Goal: Feedback & Contribution: Submit feedback/report problem

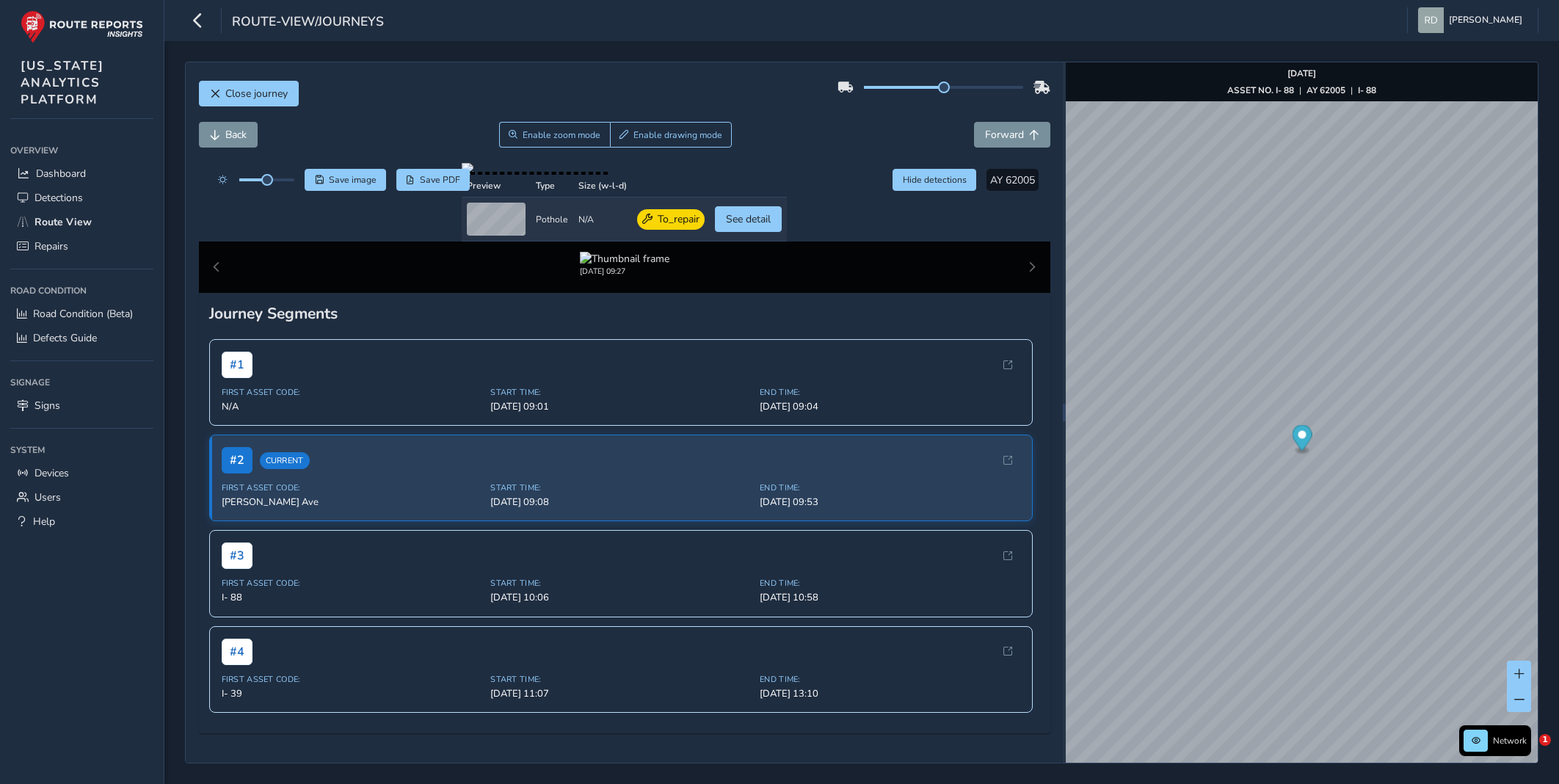
drag, startPoint x: 0, startPoint y: 0, endPoint x: 653, endPoint y: 82, distance: 658.1
click at [653, 82] on div "Close journey" at bounding box center [624, 99] width 851 height 47
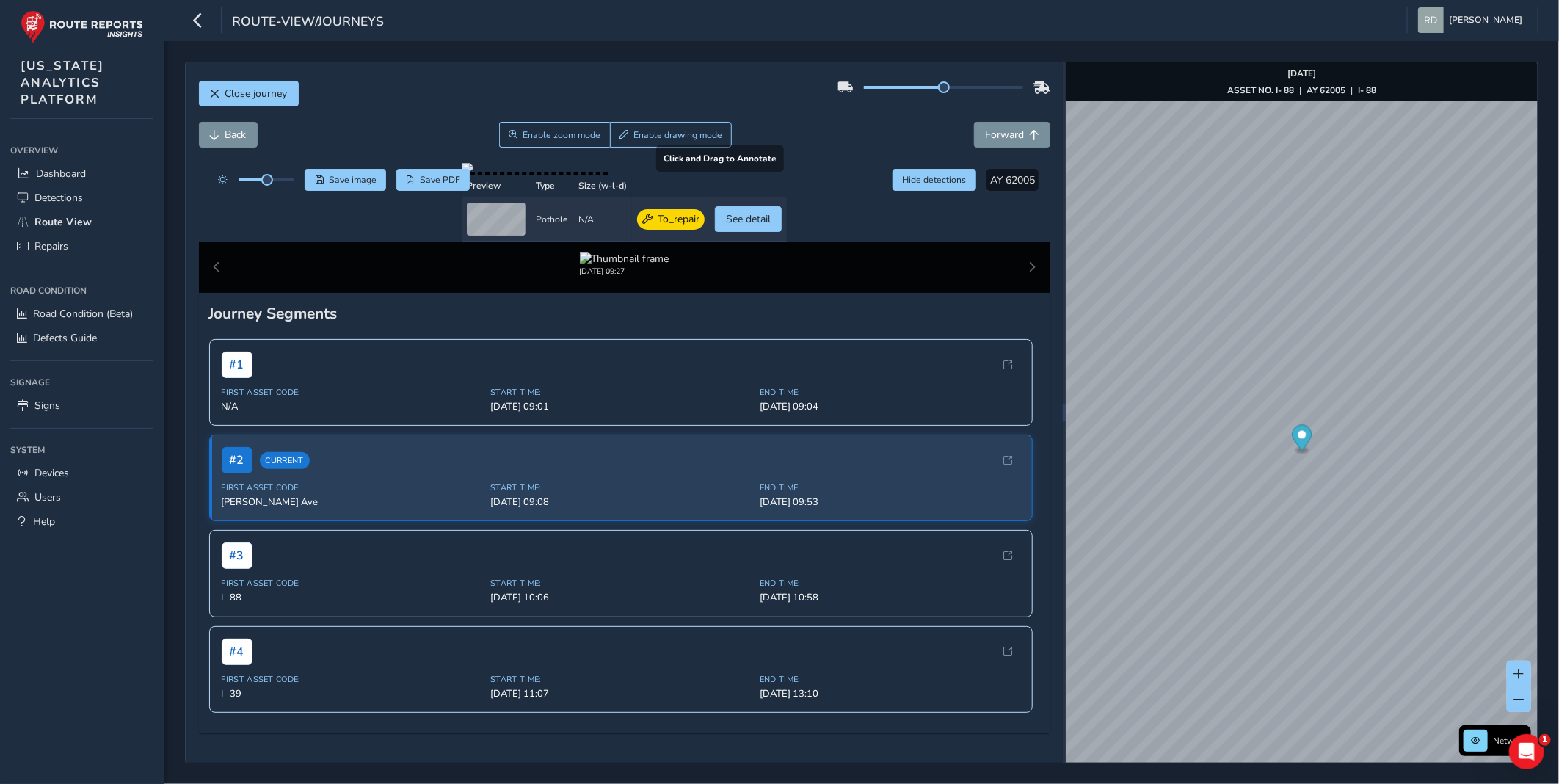
click at [781, 175] on div at bounding box center [623, 169] width 325 height 12
click at [739, 76] on div "Close journey" at bounding box center [624, 99] width 851 height 47
click at [746, 97] on div "Close journey" at bounding box center [624, 99] width 851 height 47
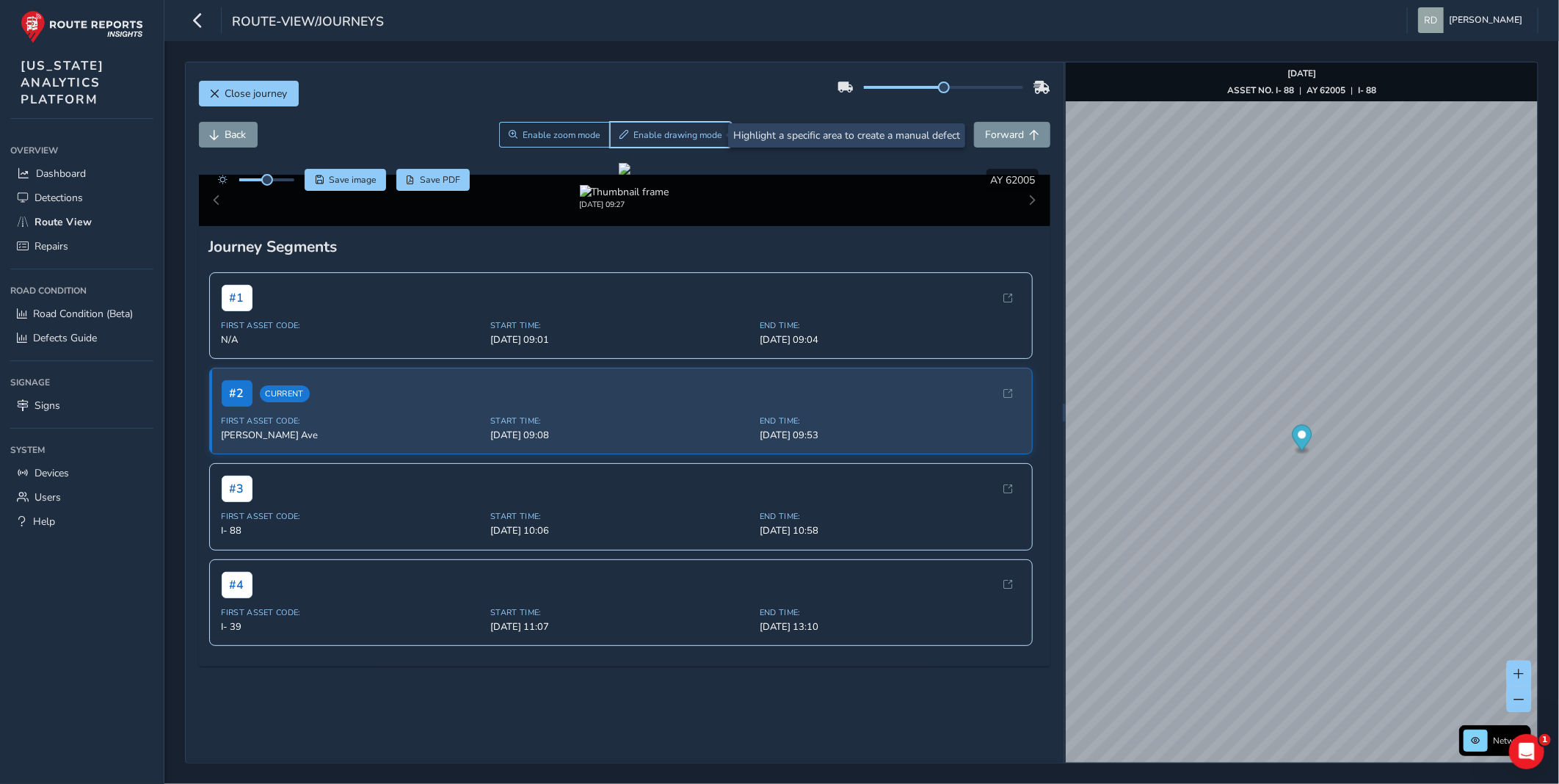
click at [669, 133] on span "Enable drawing mode" at bounding box center [677, 135] width 88 height 12
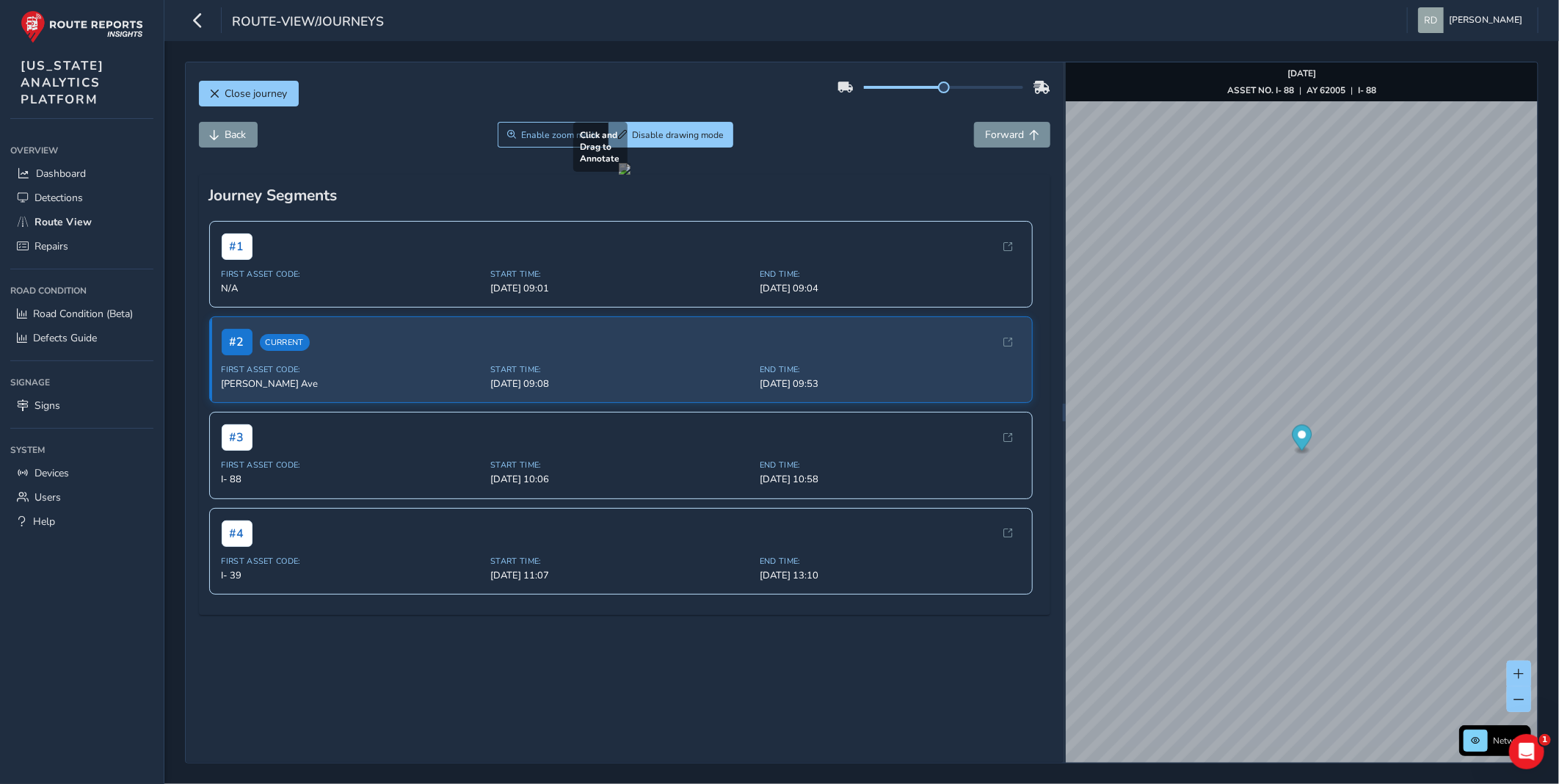
drag, startPoint x: 398, startPoint y: 551, endPoint x: 590, endPoint y: 604, distance: 199.2
click at [618, 175] on div at bounding box center [624, 169] width 12 height 12
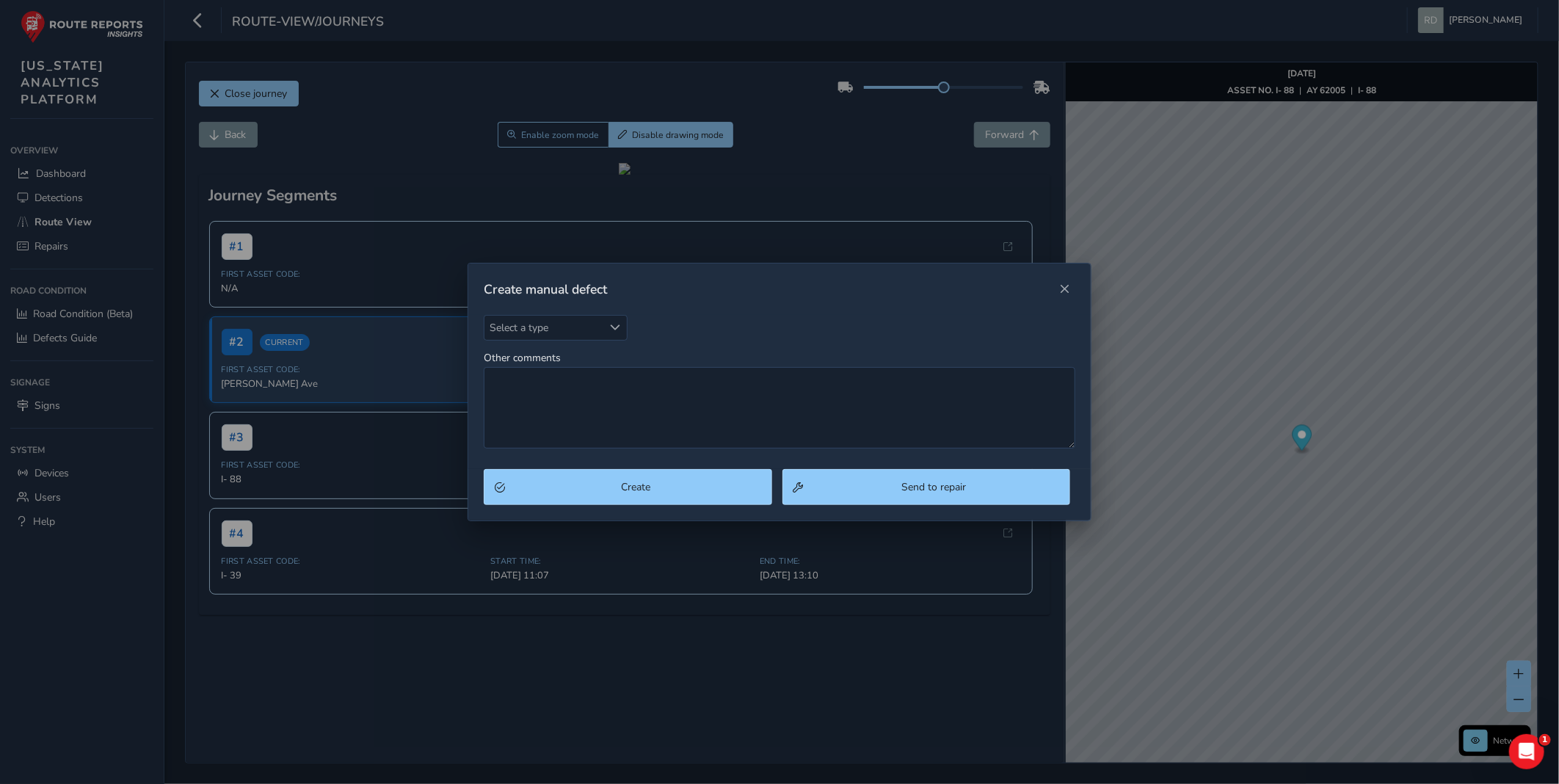
click at [1074, 297] on div at bounding box center [1064, 288] width 21 height 21
click at [1032, 277] on div "Create manual defect" at bounding box center [780, 288] width 622 height 51
click at [1081, 291] on div "Create manual defect" at bounding box center [780, 288] width 622 height 51
click at [1072, 289] on button "Close" at bounding box center [1064, 288] width 21 height 21
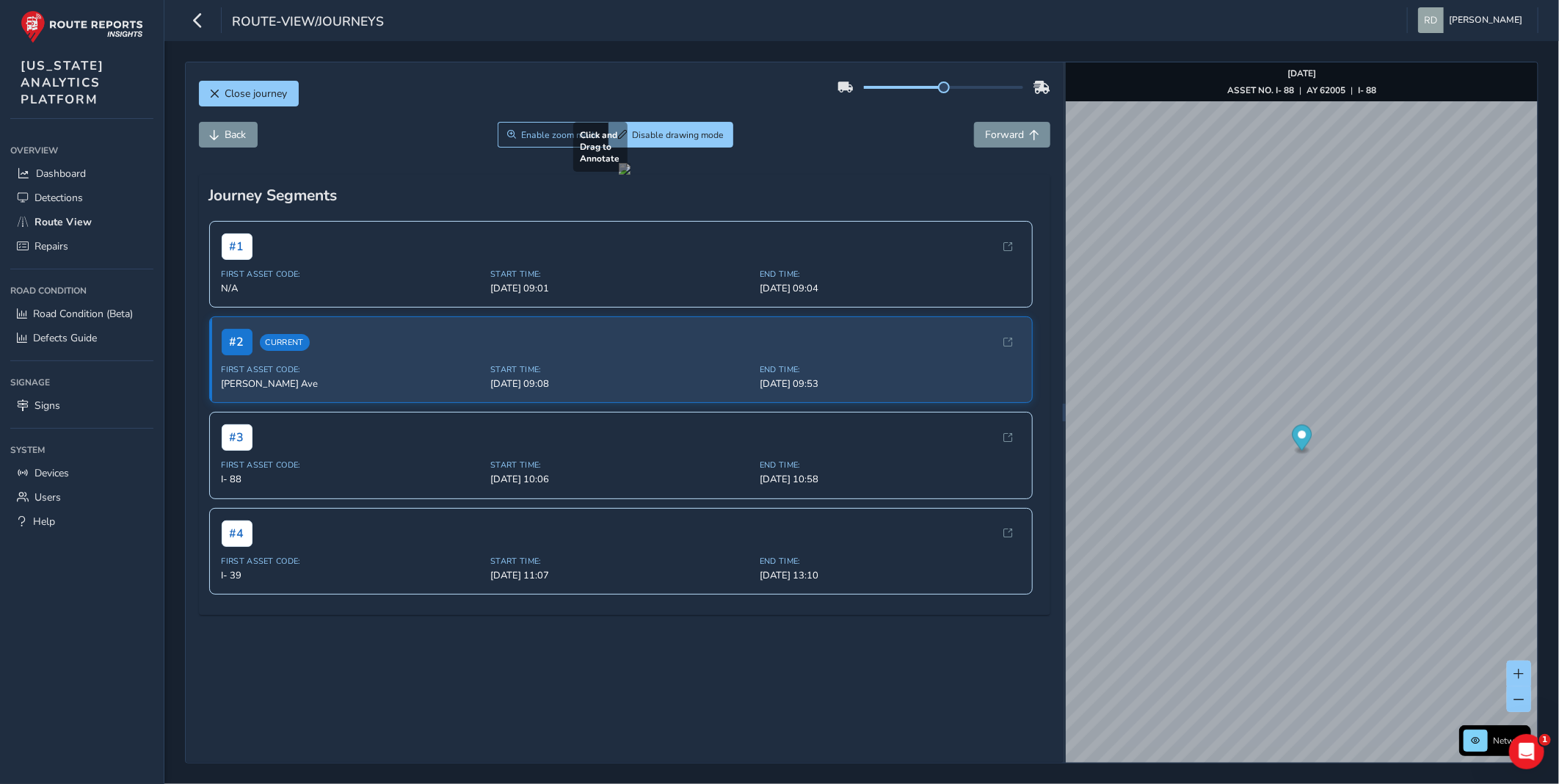
drag, startPoint x: 412, startPoint y: 572, endPoint x: 490, endPoint y: 597, distance: 81.9
click at [618, 175] on div at bounding box center [624, 169] width 12 height 12
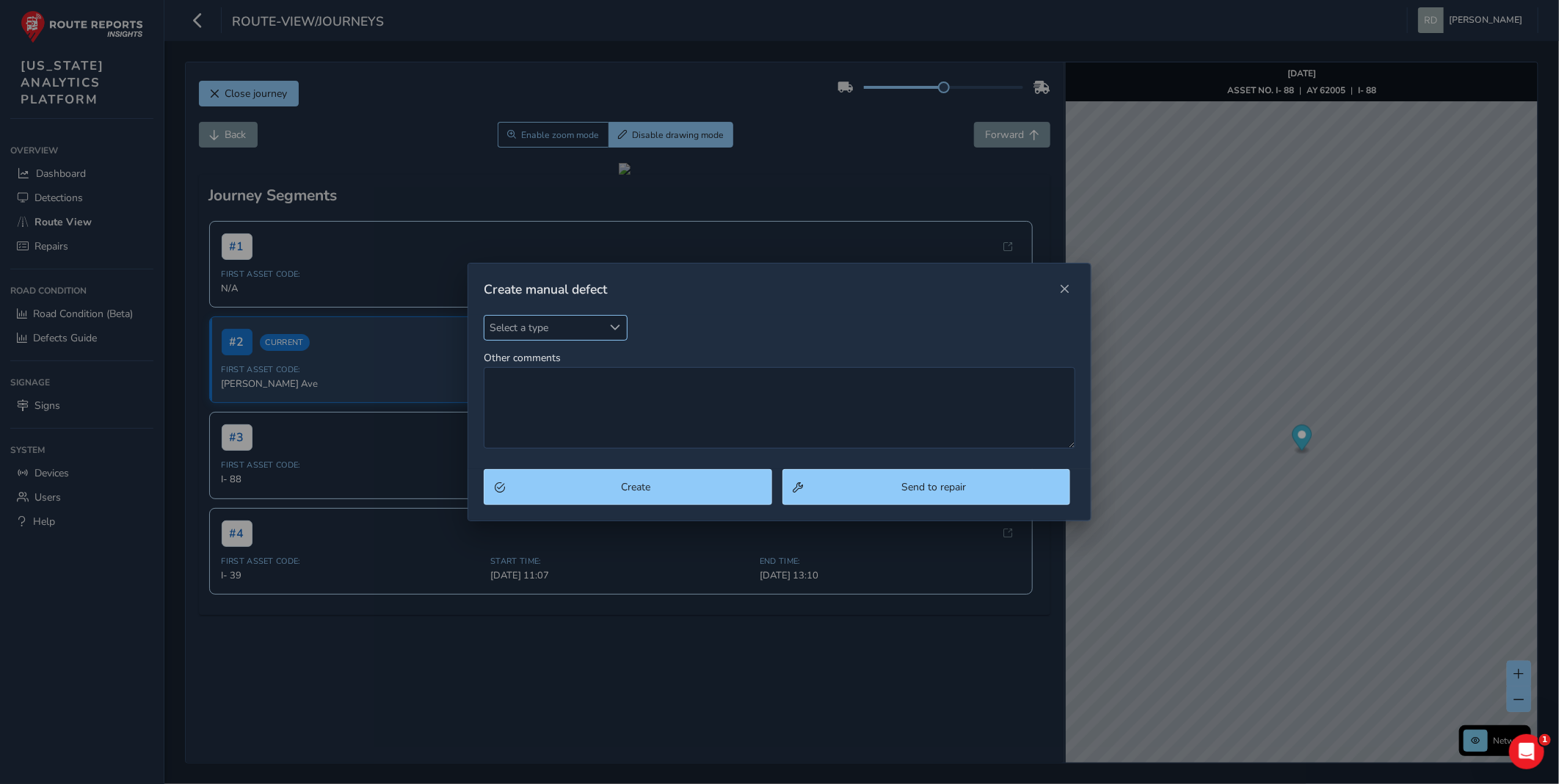
click at [546, 324] on span "Select a type" at bounding box center [544, 328] width 118 height 25
type input "pot"
click at [554, 393] on li "Pothole" at bounding box center [571, 394] width 173 height 25
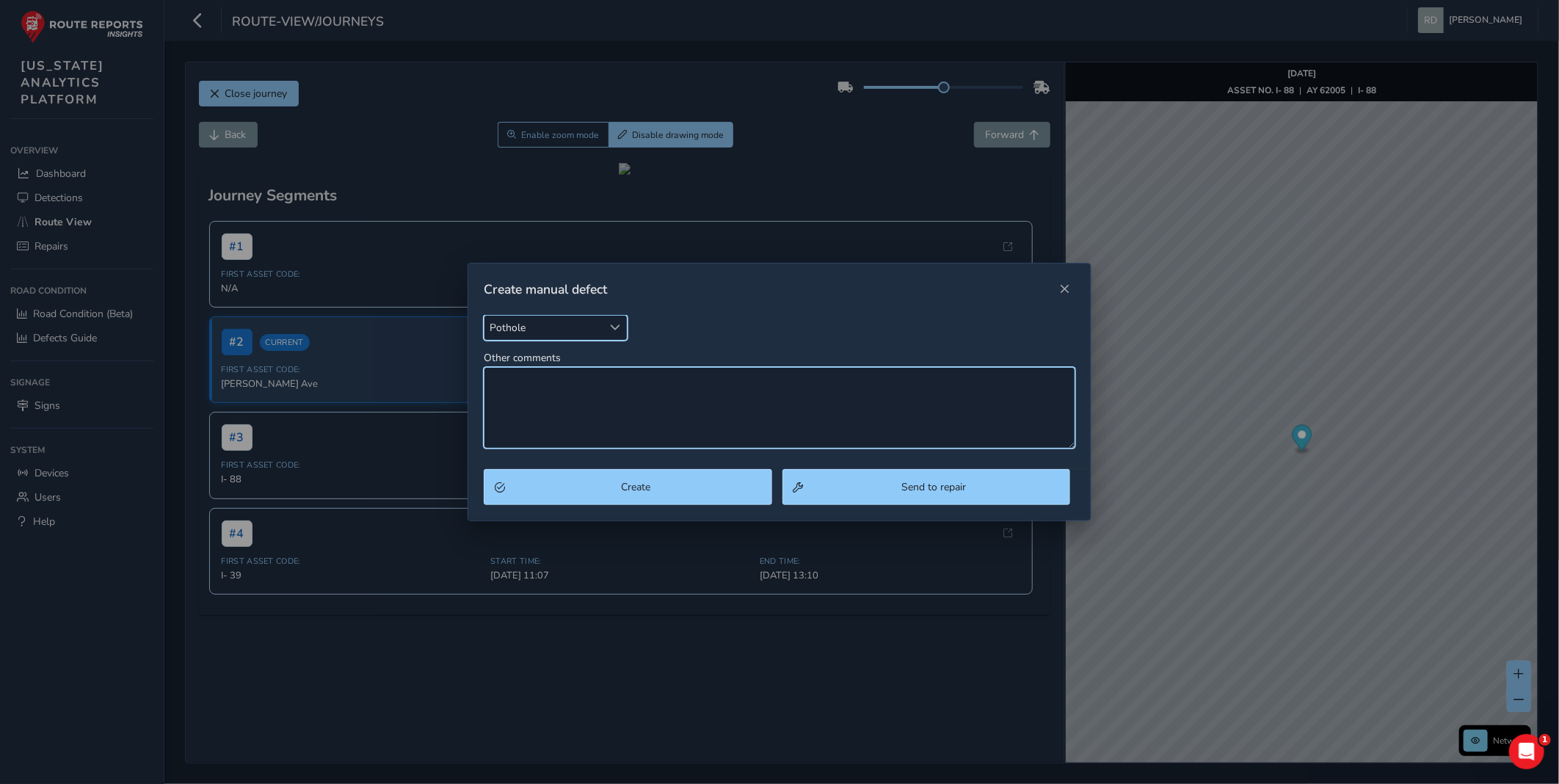
click at [608, 390] on textarea "Other comments" at bounding box center [780, 407] width 592 height 81
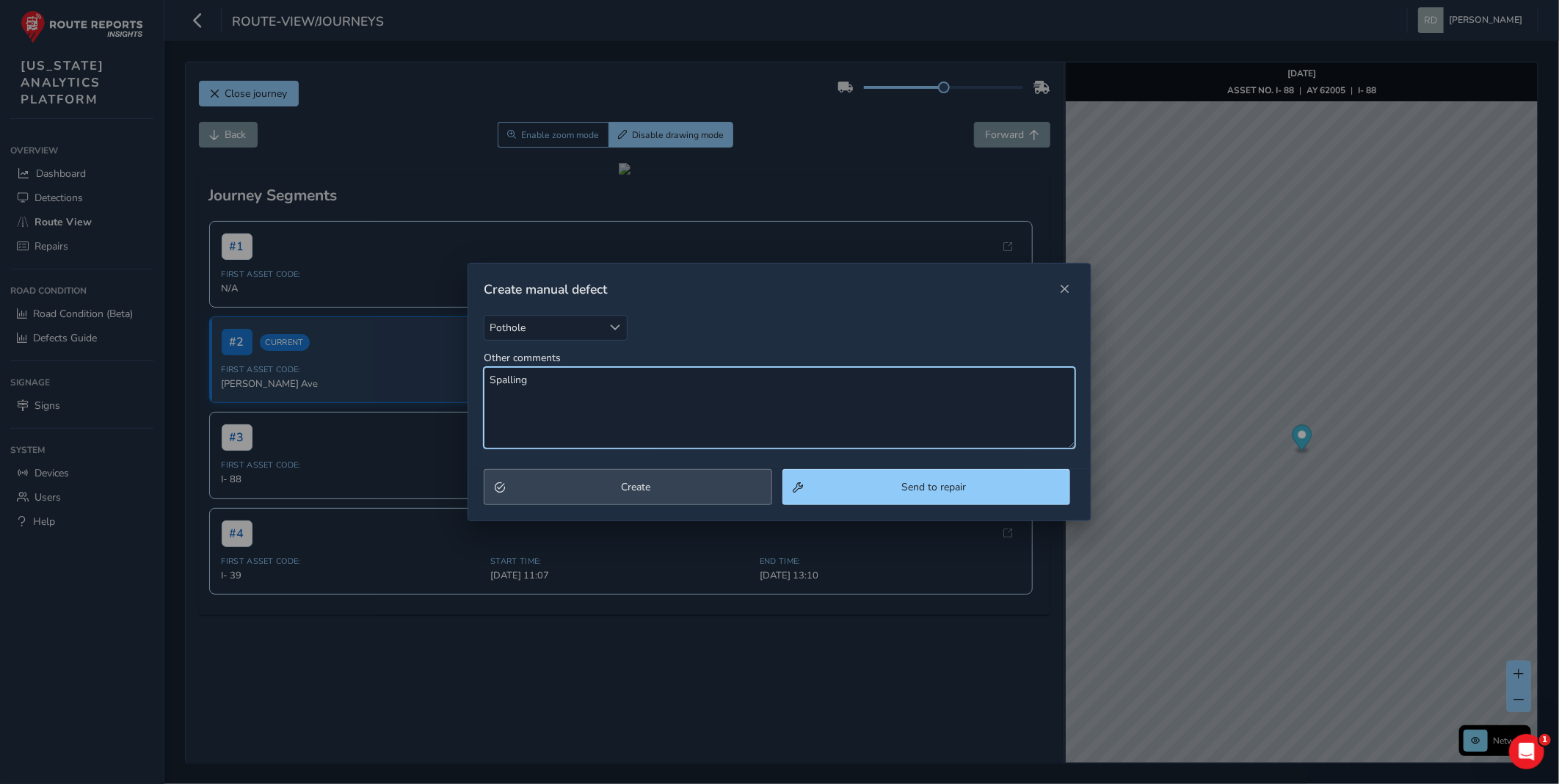
type textarea "Spalling"
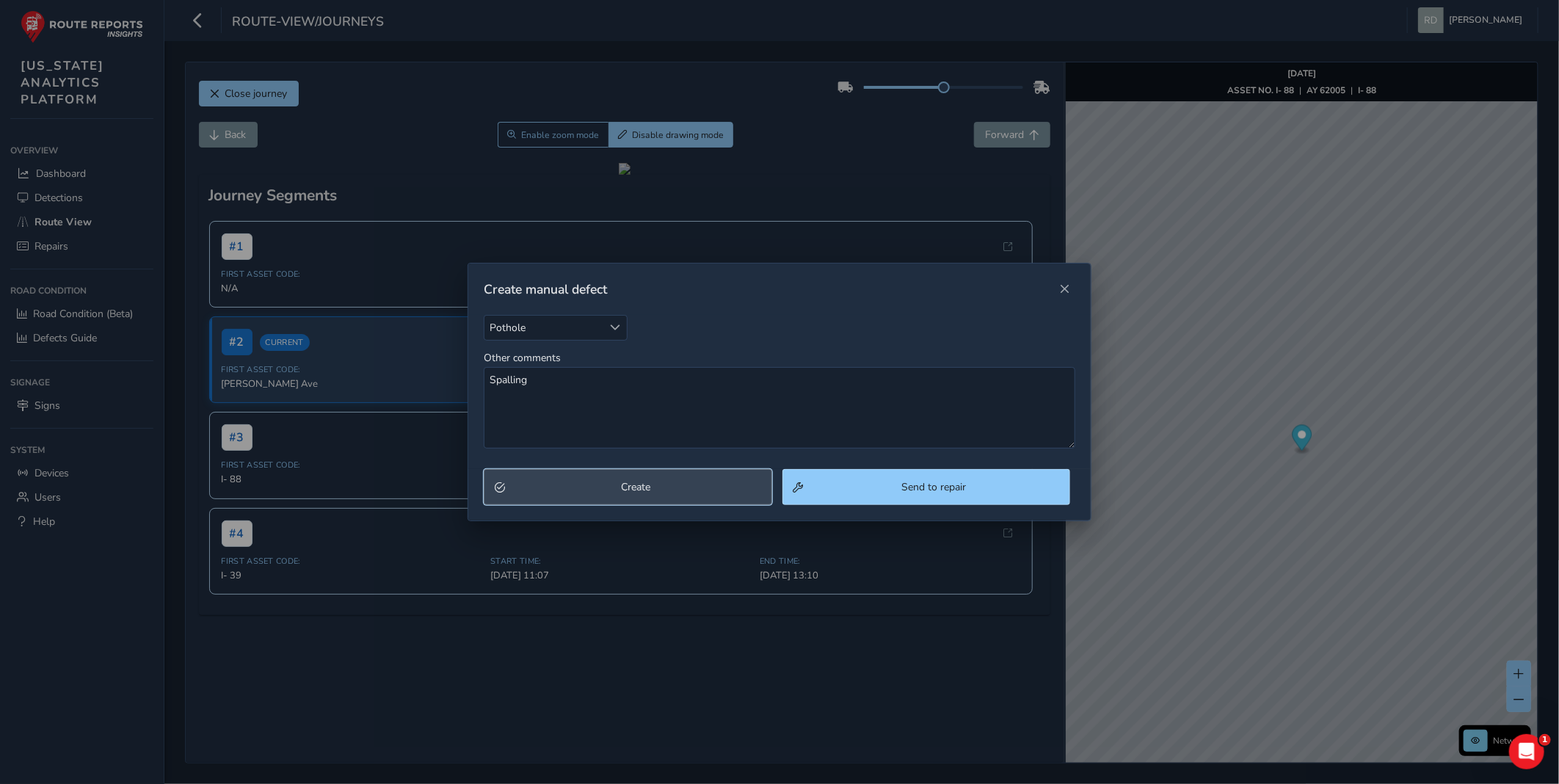
click at [645, 489] on span "Create" at bounding box center [635, 487] width 250 height 14
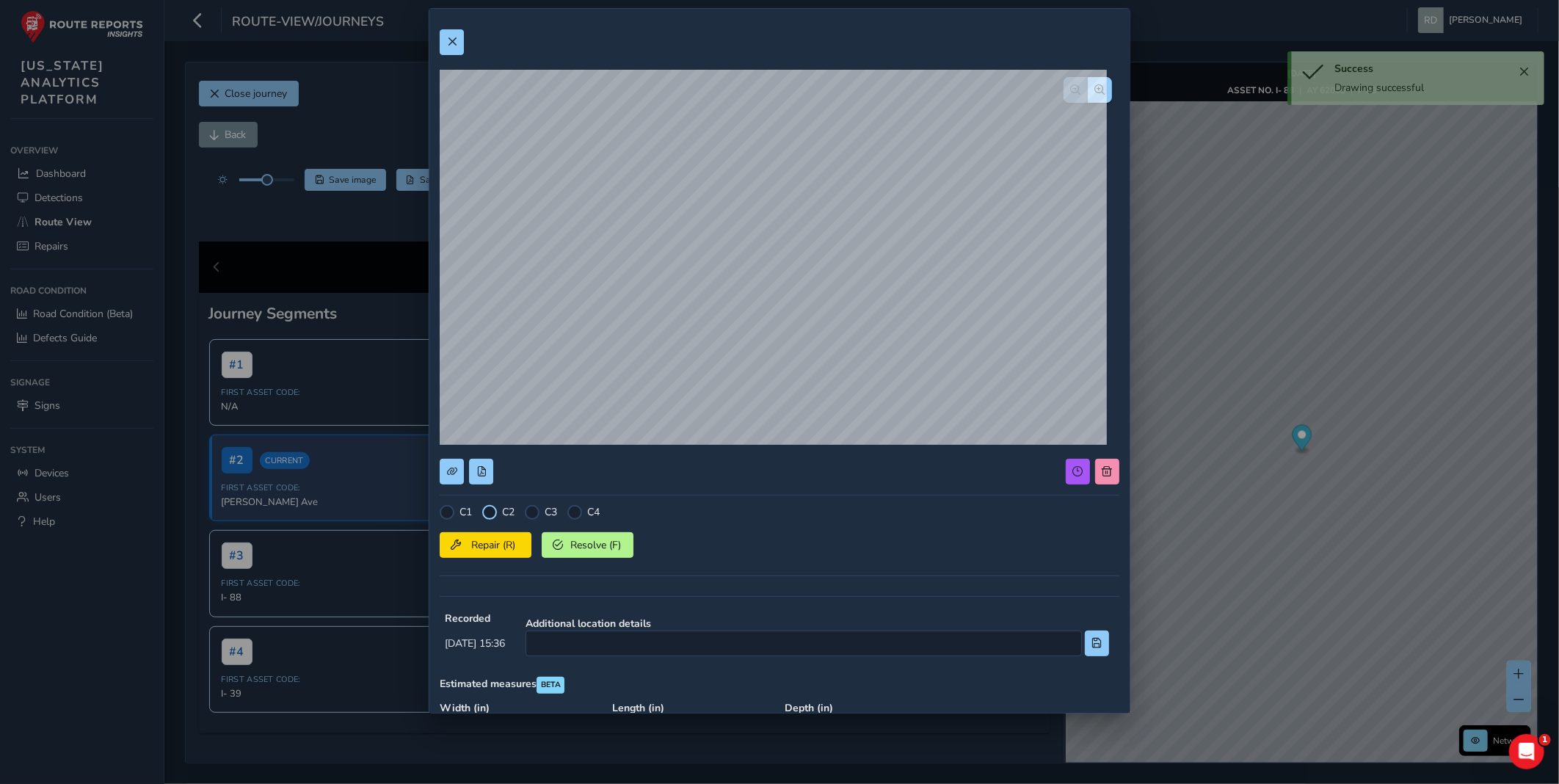
click at [493, 509] on div at bounding box center [489, 511] width 15 height 15
click at [502, 562] on div "C1 C2 C3 C4 Repair (R) Resolve (F)" at bounding box center [780, 545] width 679 height 80
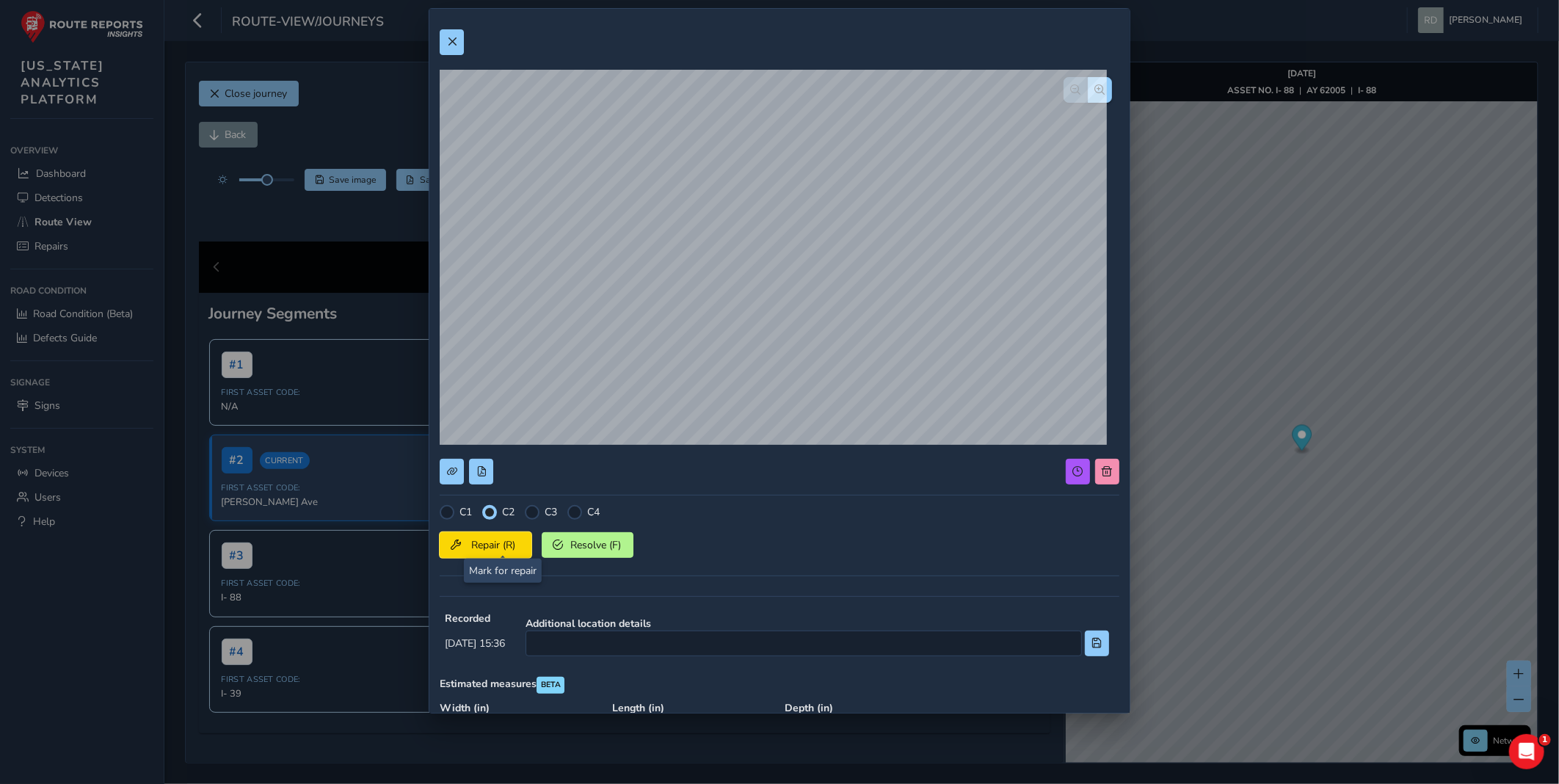
click at [496, 546] on span "Repair (R)" at bounding box center [493, 545] width 54 height 14
click at [459, 48] on button at bounding box center [452, 42] width 25 height 26
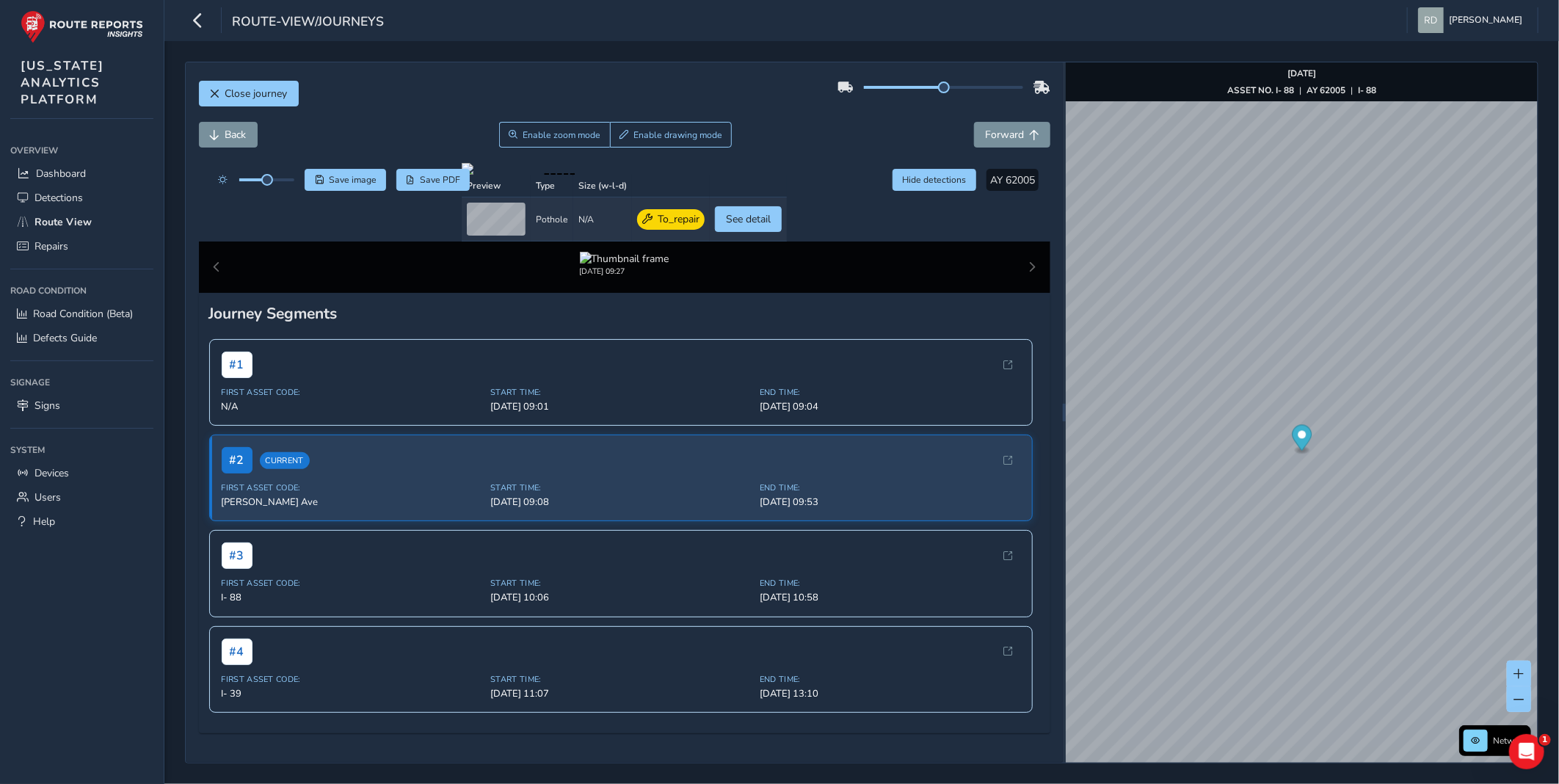
click at [726, 97] on div "Close journey" at bounding box center [624, 99] width 851 height 47
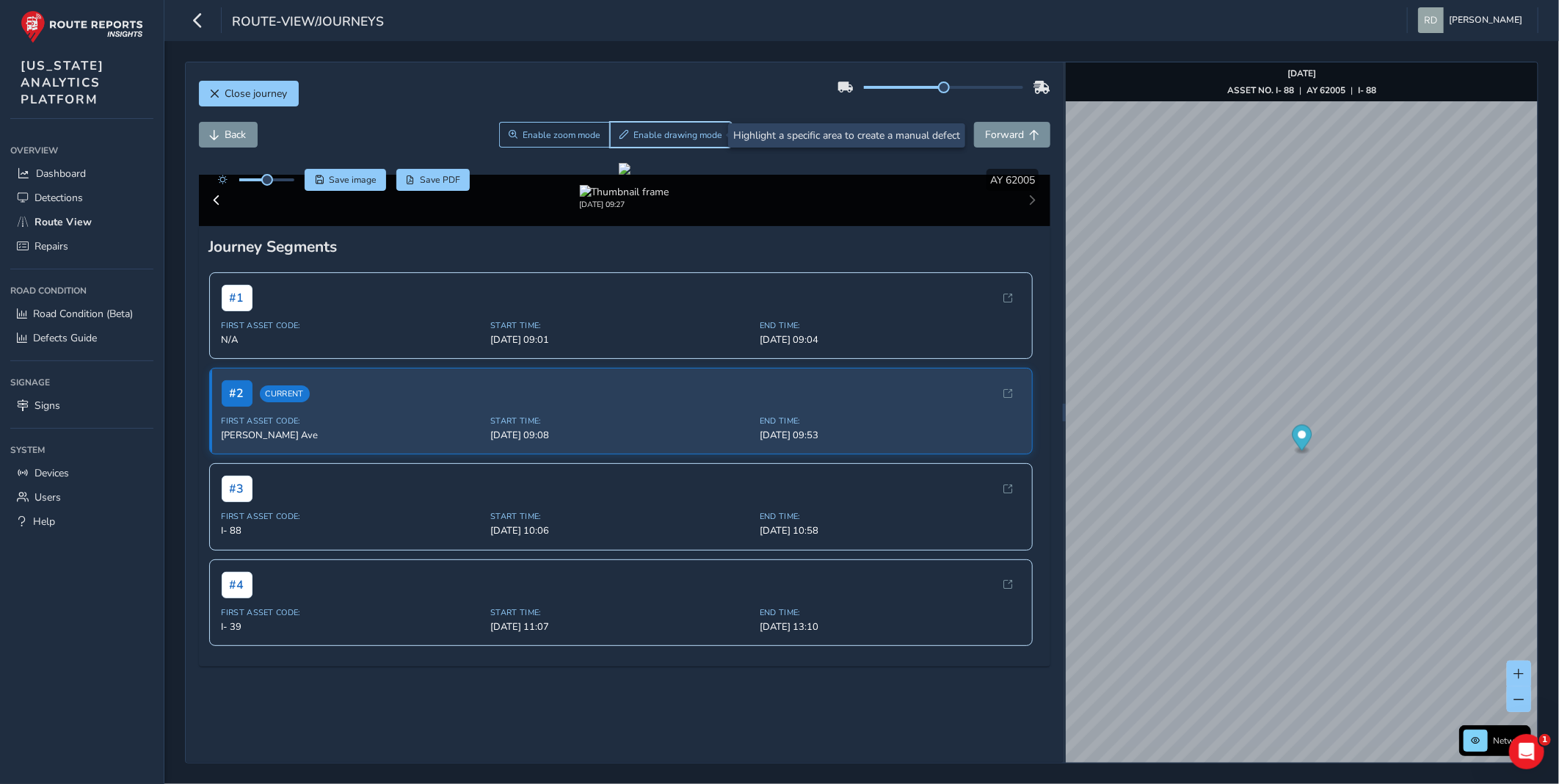
click at [684, 131] on span "Enable drawing mode" at bounding box center [677, 135] width 88 height 12
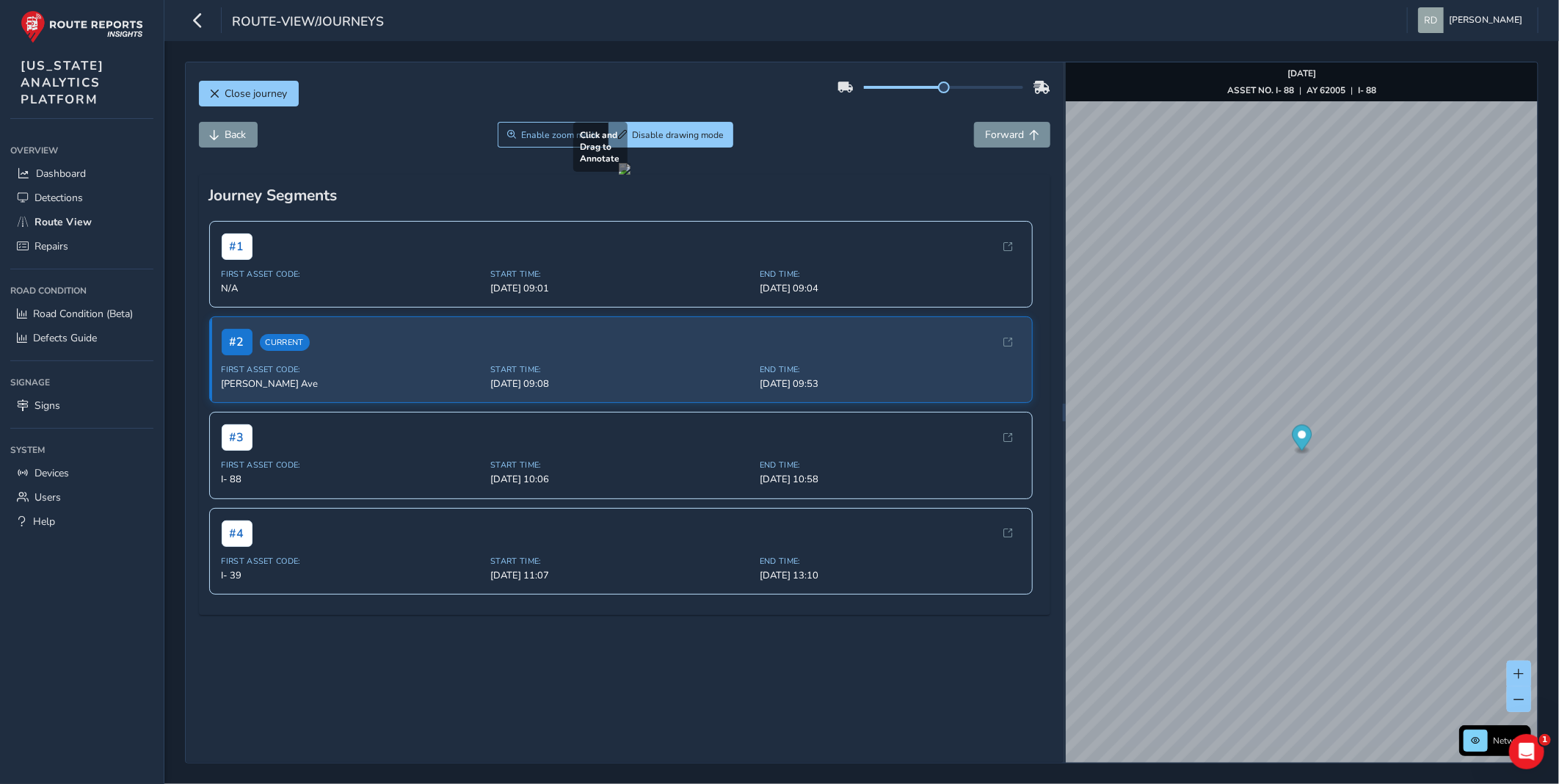
drag, startPoint x: 203, startPoint y: 516, endPoint x: 542, endPoint y: 601, distance: 349.5
click at [618, 175] on div at bounding box center [624, 169] width 12 height 12
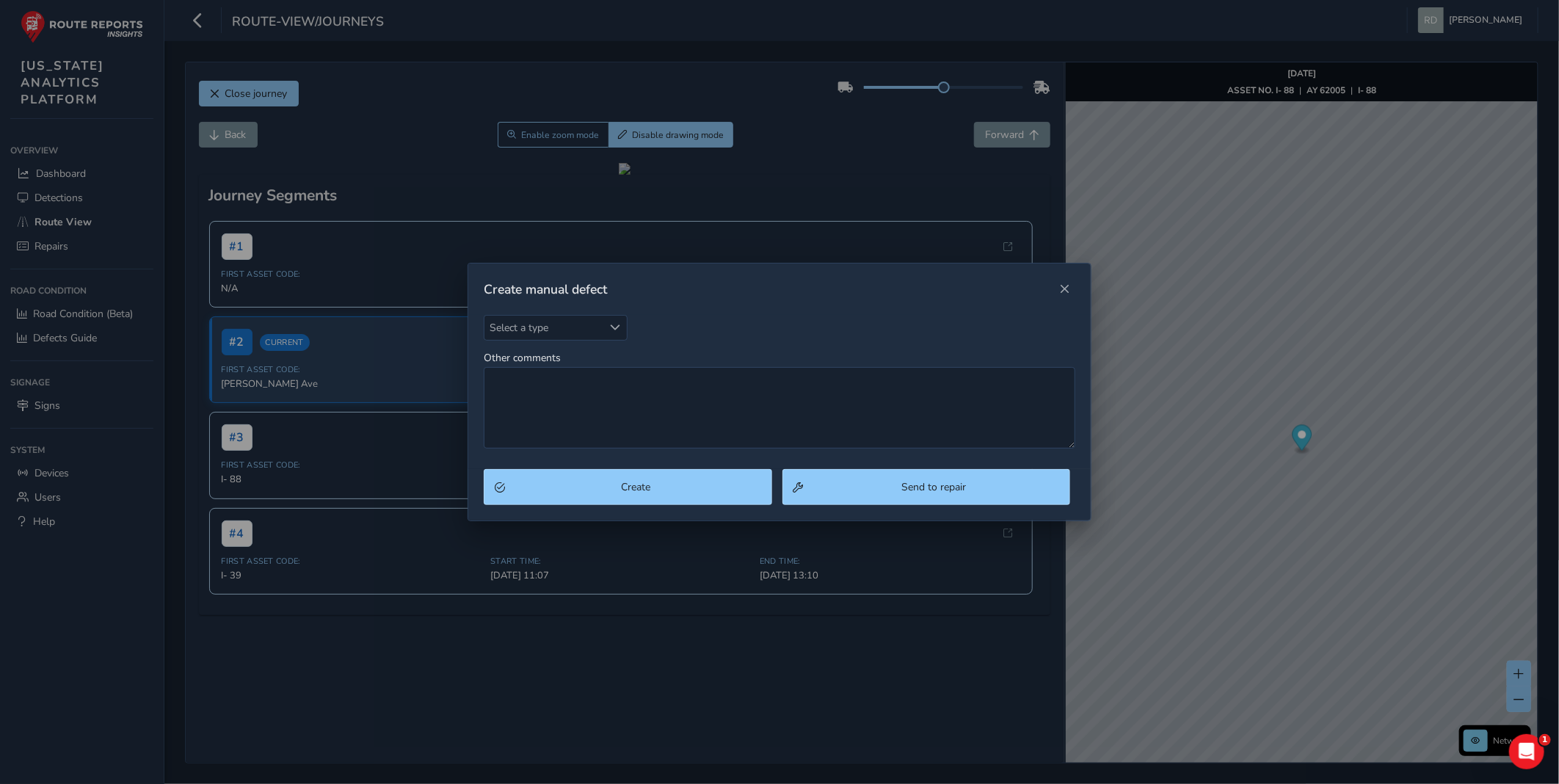
click at [1048, 288] on div "Create manual defect" at bounding box center [770, 289] width 571 height 18
click at [1060, 289] on span "Close" at bounding box center [1065, 288] width 10 height 10
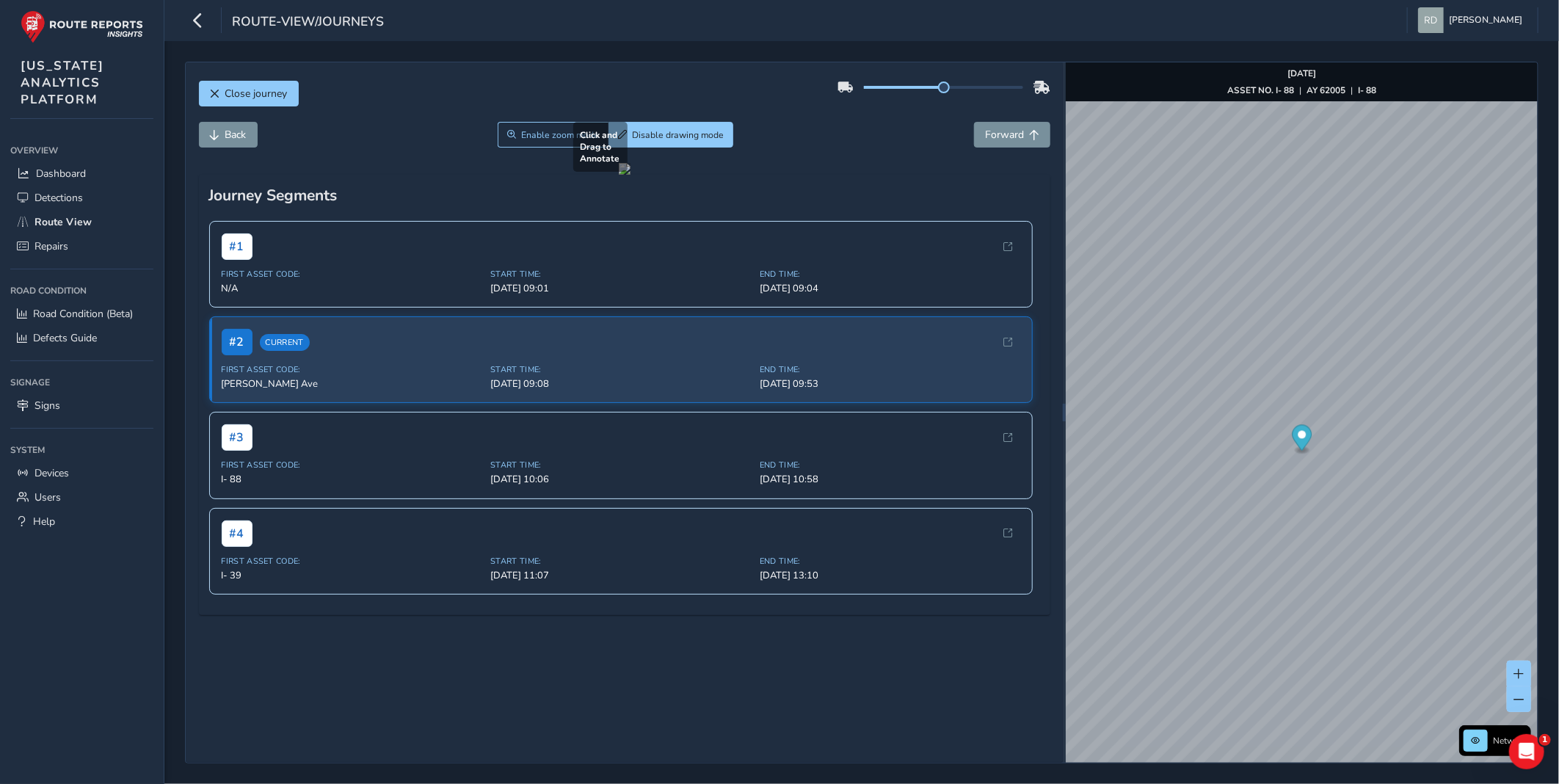
drag, startPoint x: 208, startPoint y: 540, endPoint x: 561, endPoint y: 591, distance: 356.7
click at [618, 175] on div at bounding box center [624, 169] width 12 height 12
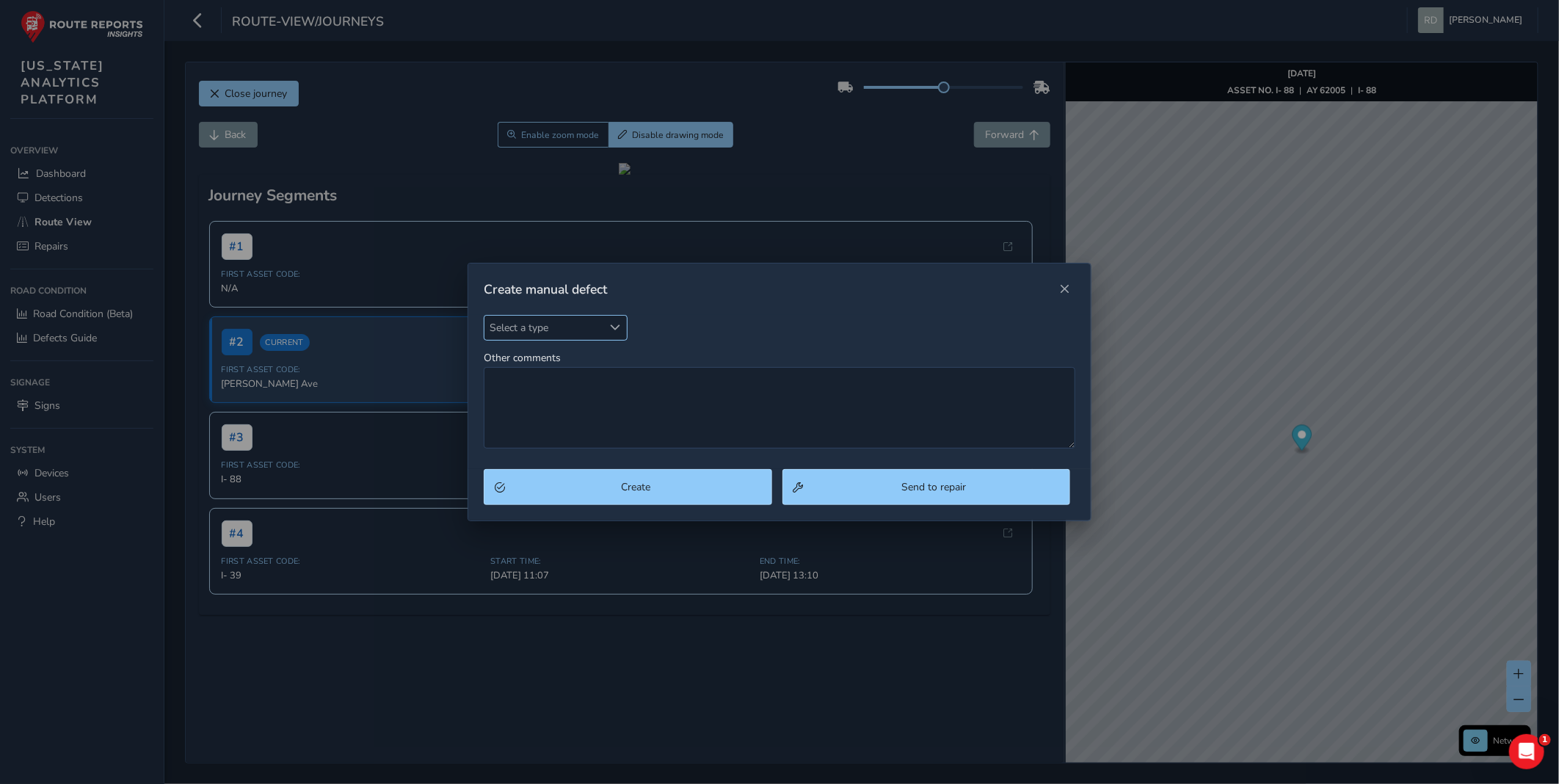
click at [598, 336] on span "Select a type" at bounding box center [544, 328] width 118 height 25
type input "pot"
drag, startPoint x: 585, startPoint y: 383, endPoint x: 612, endPoint y: 388, distance: 27.5
click at [585, 383] on li "Pothole" at bounding box center [571, 394] width 173 height 25
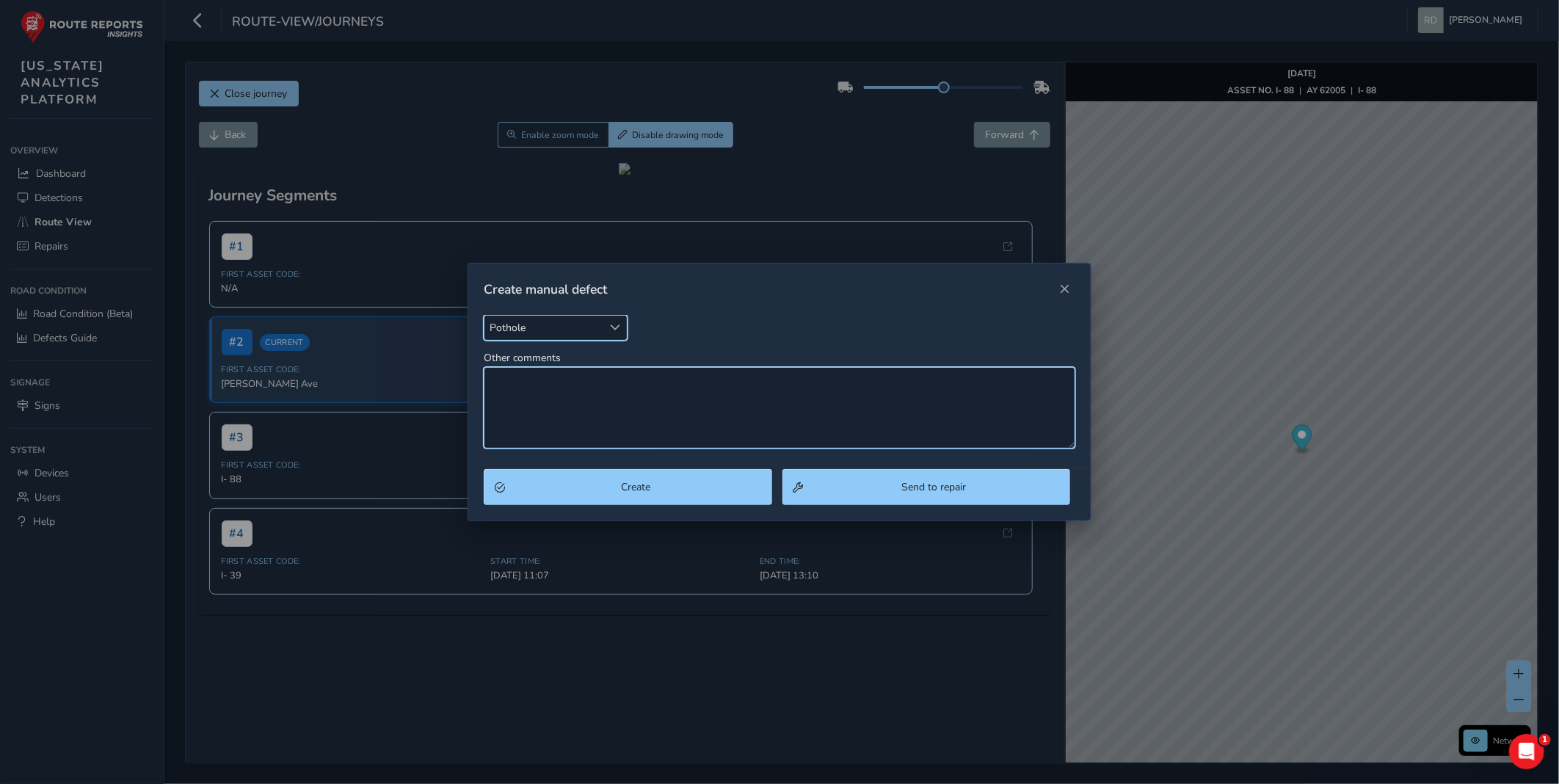
click at [613, 389] on textarea "Other comments" at bounding box center [780, 407] width 592 height 81
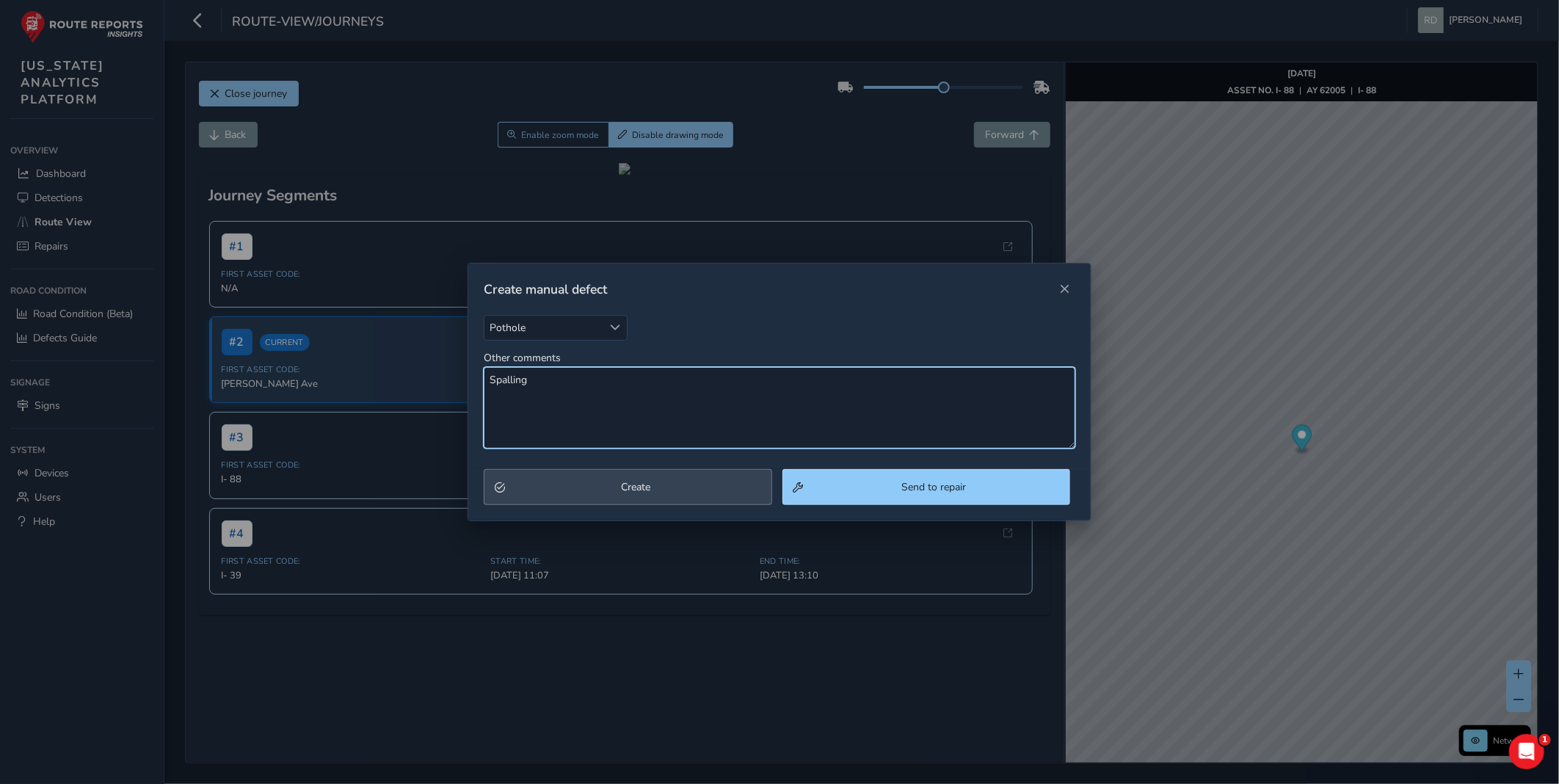
type textarea "Spalling"
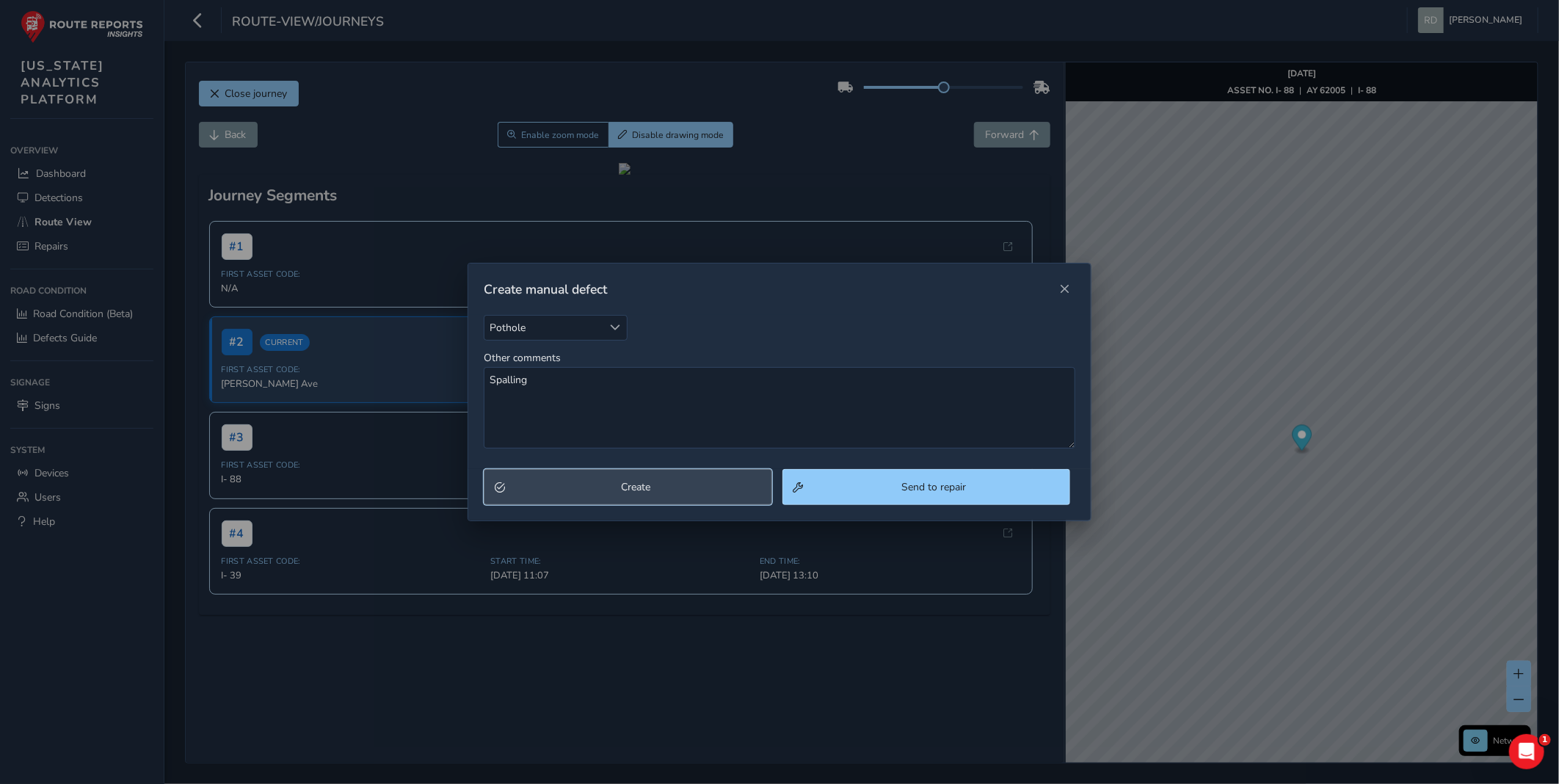
click at [622, 485] on span "Create" at bounding box center [635, 487] width 250 height 14
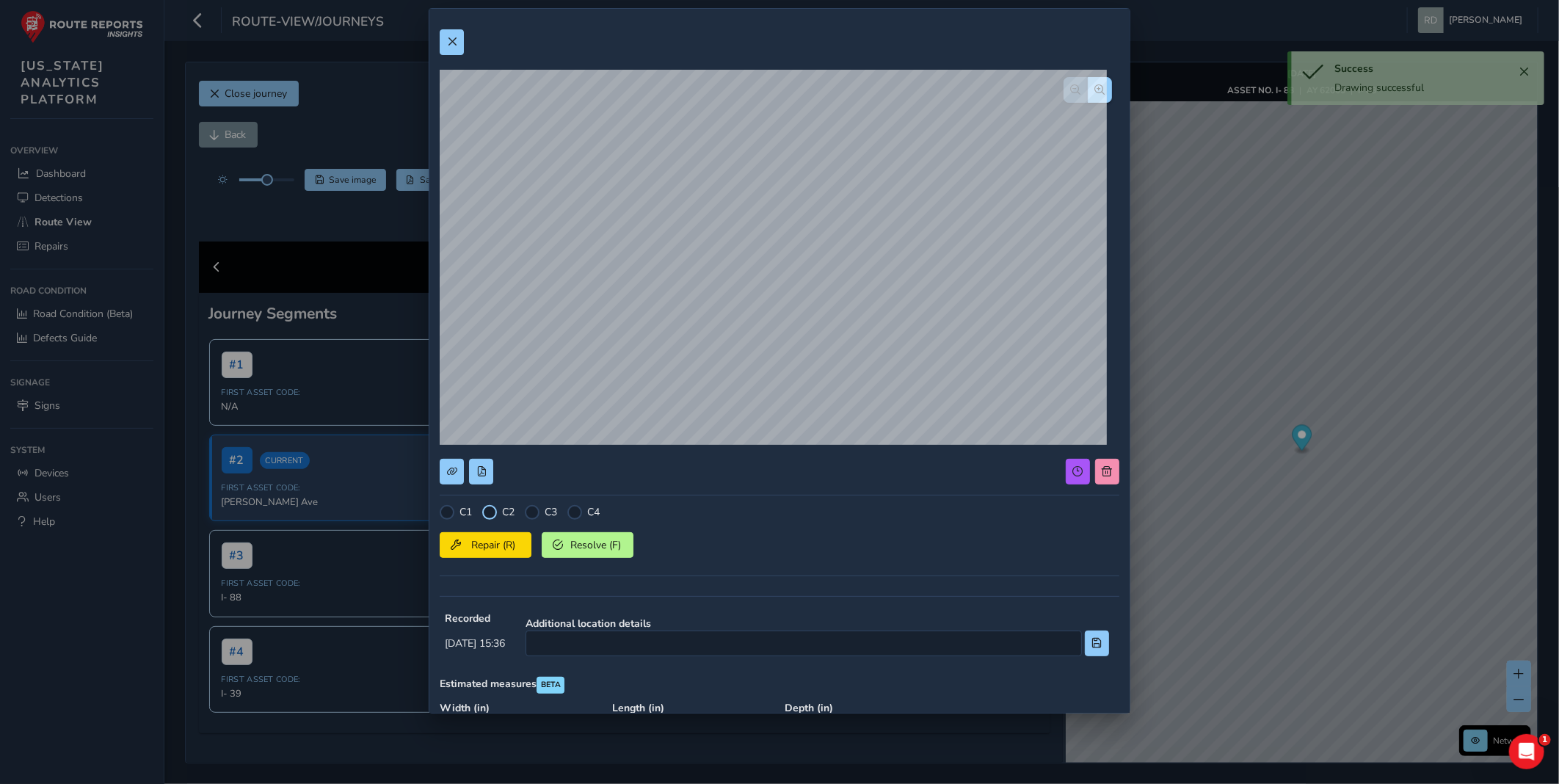
click at [485, 516] on div at bounding box center [489, 511] width 15 height 15
click at [490, 538] on span "Repair (R)" at bounding box center [493, 545] width 54 height 14
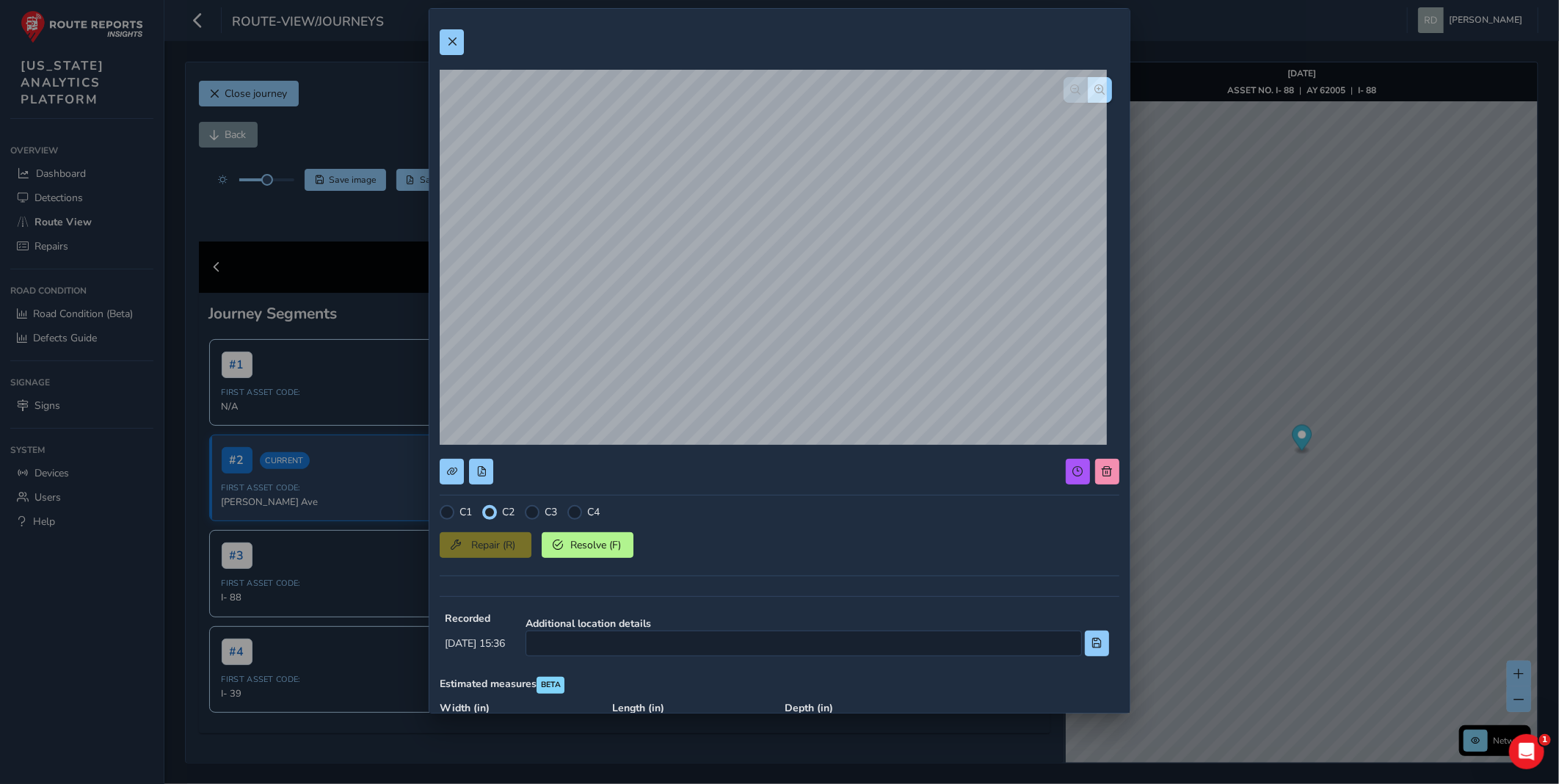
click at [444, 25] on div "C1 C2 C3 C4 Repair (R) Resolve (F) Recorded [DATE] 15:36 Additional location de…" at bounding box center [780, 486] width 679 height 935
click at [445, 37] on button at bounding box center [452, 42] width 25 height 26
